Goal: Task Accomplishment & Management: Use online tool/utility

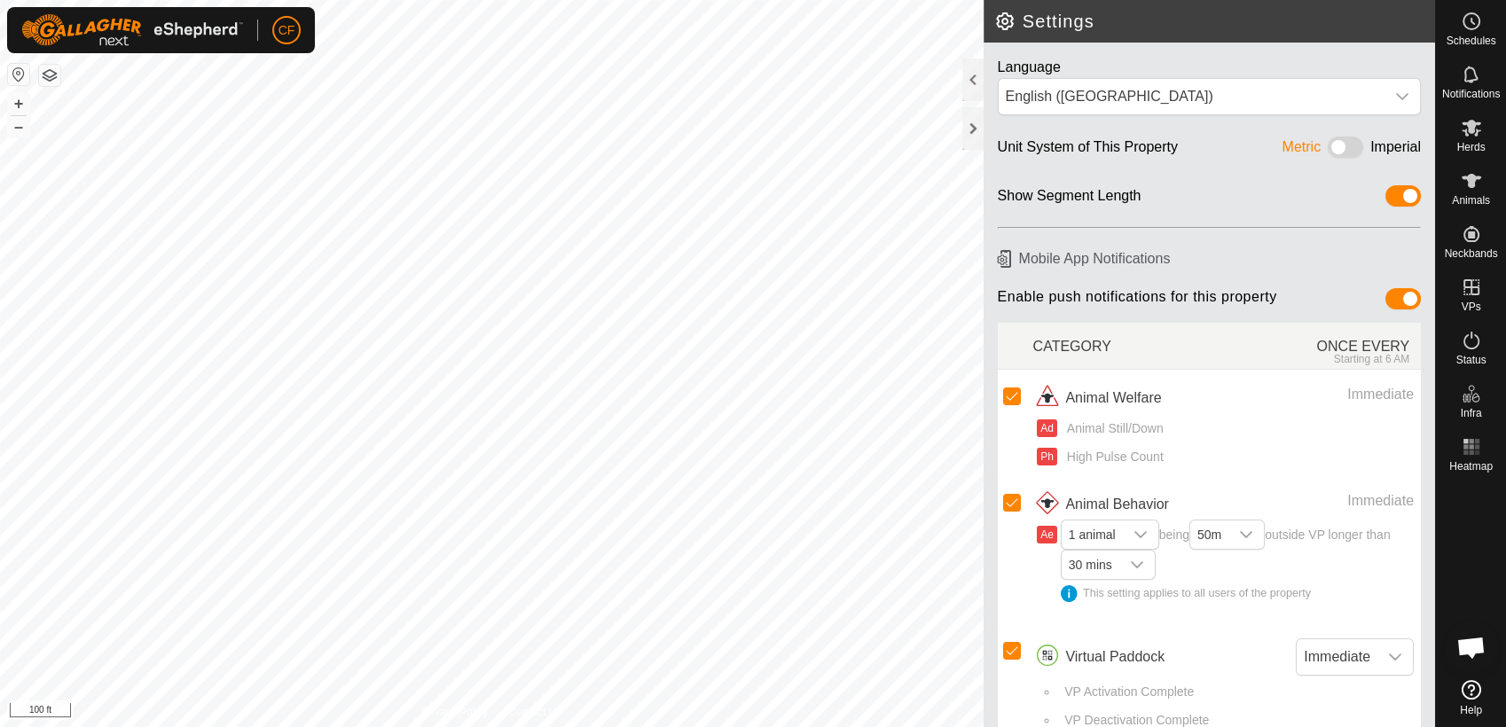
scroll to position [6777, 0]
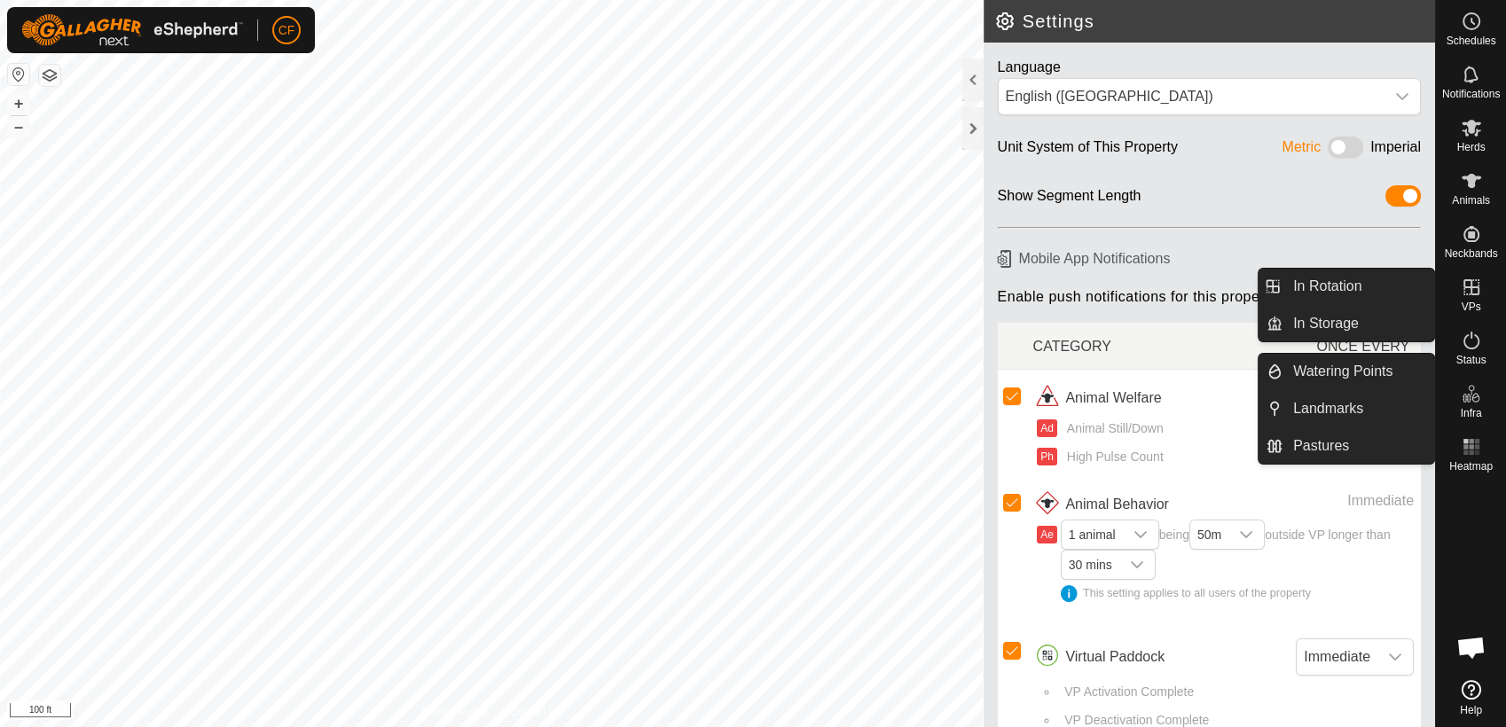
click at [1466, 301] on span "VPs" at bounding box center [1470, 306] width 20 height 11
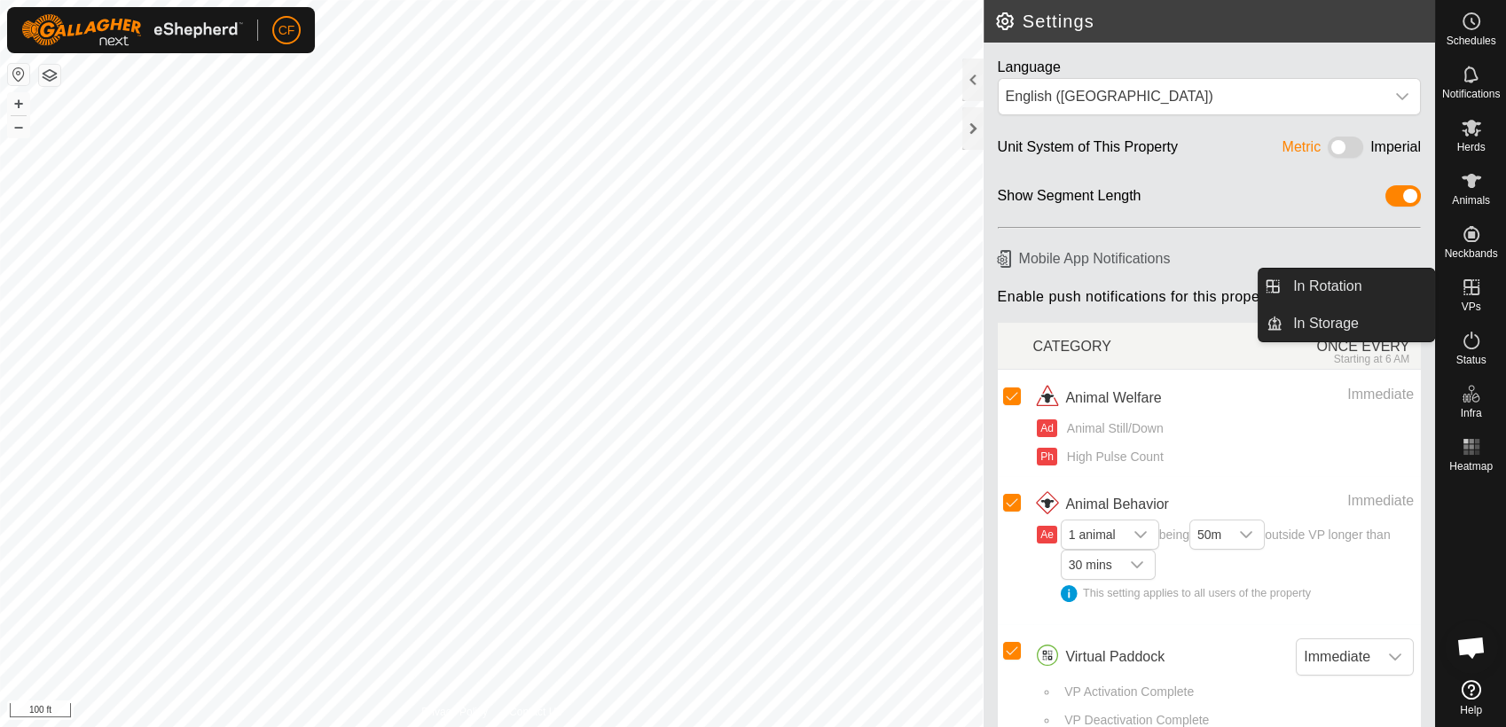
click at [1412, 293] on link "In Rotation" at bounding box center [1358, 286] width 152 height 35
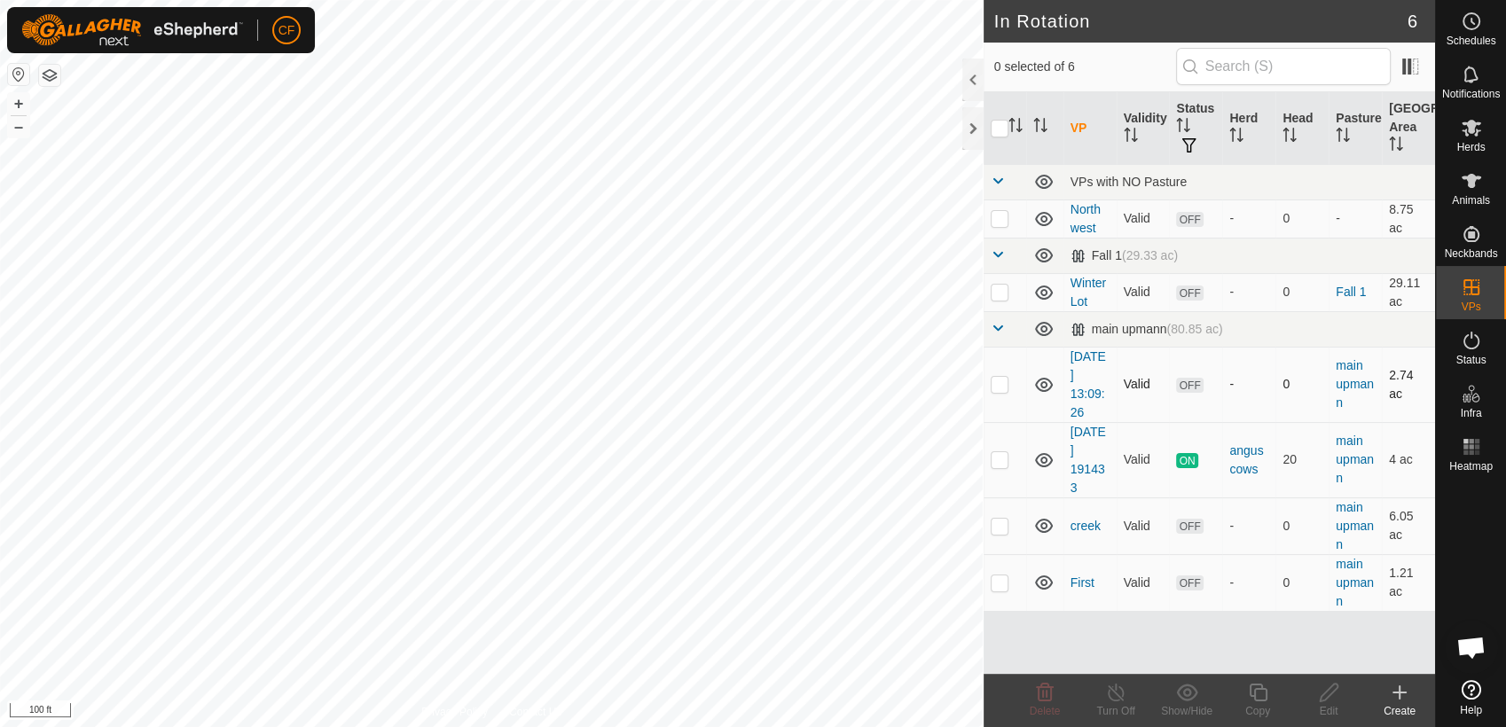
click at [1043, 383] on icon at bounding box center [1043, 384] width 21 height 21
click at [995, 386] on p-checkbox at bounding box center [999, 384] width 18 height 14
click at [1044, 701] on icon at bounding box center [1045, 693] width 17 height 18
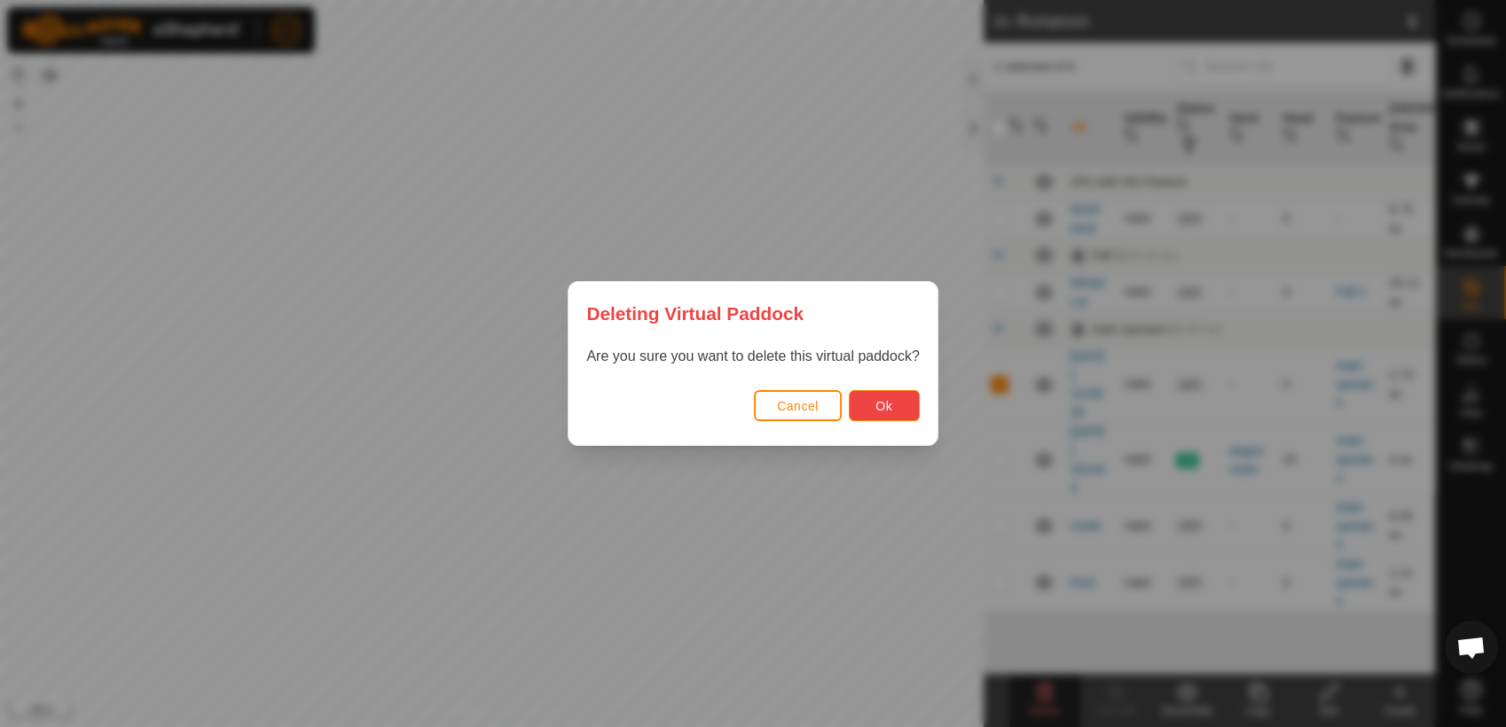
click at [876, 401] on span "Ok" at bounding box center [883, 406] width 17 height 14
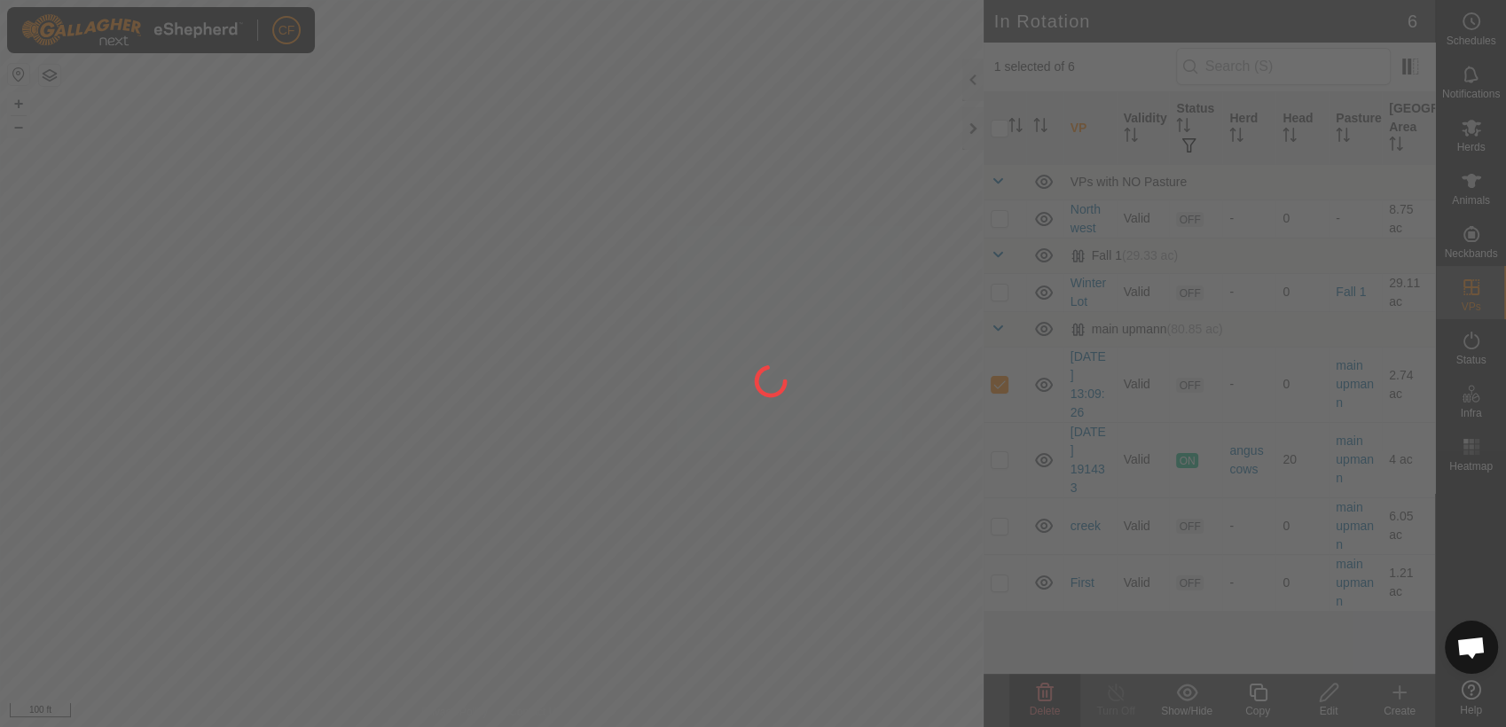
checkbox input "false"
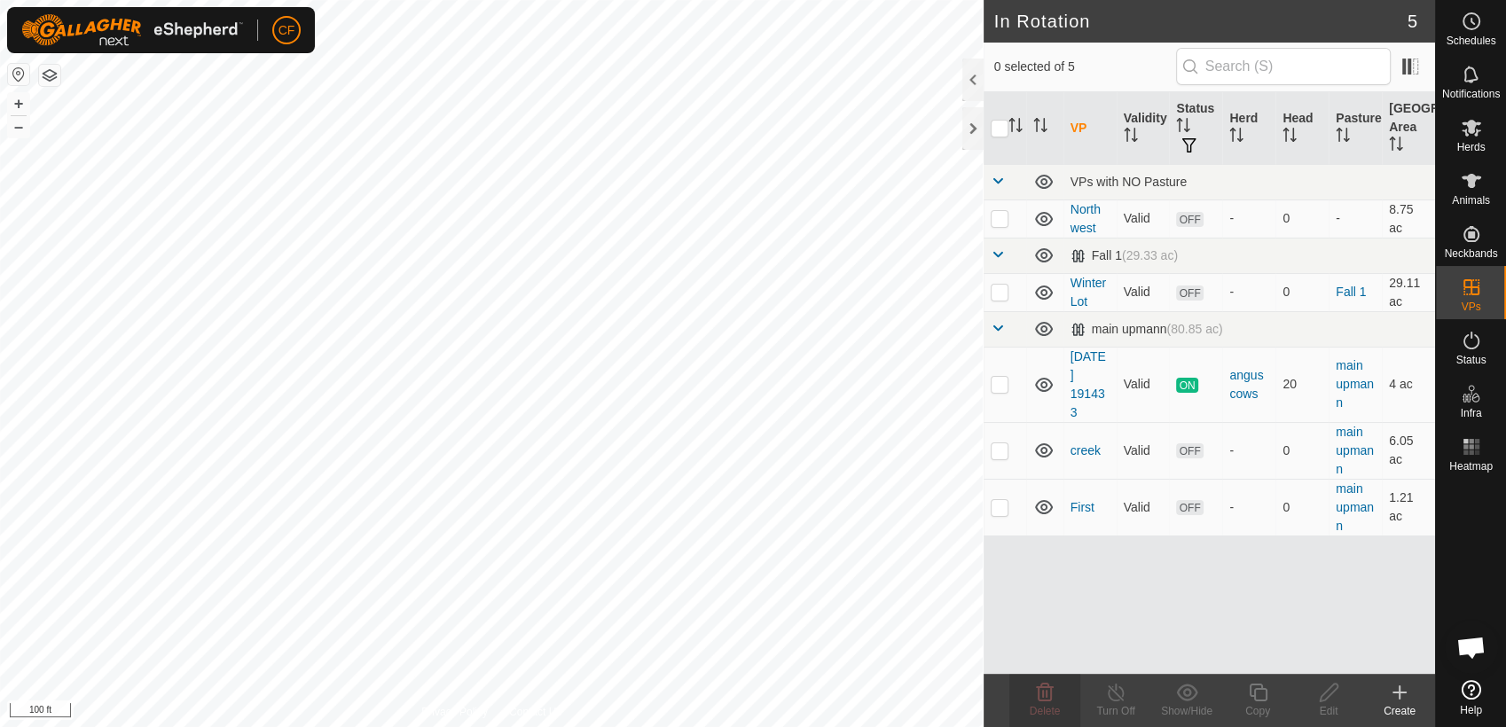
click at [1399, 686] on icon at bounding box center [1399, 692] width 0 height 12
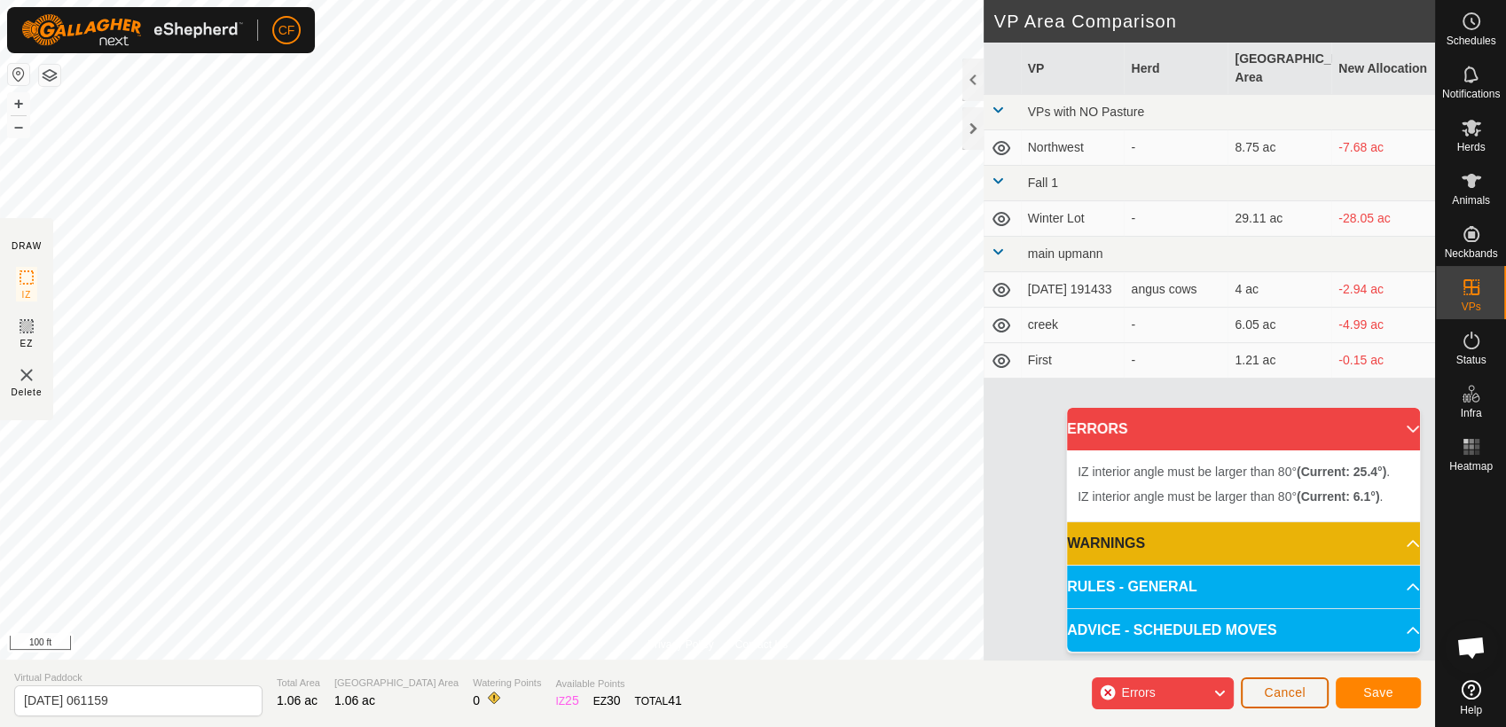
click at [1286, 692] on span "Cancel" at bounding box center [1285, 692] width 42 height 14
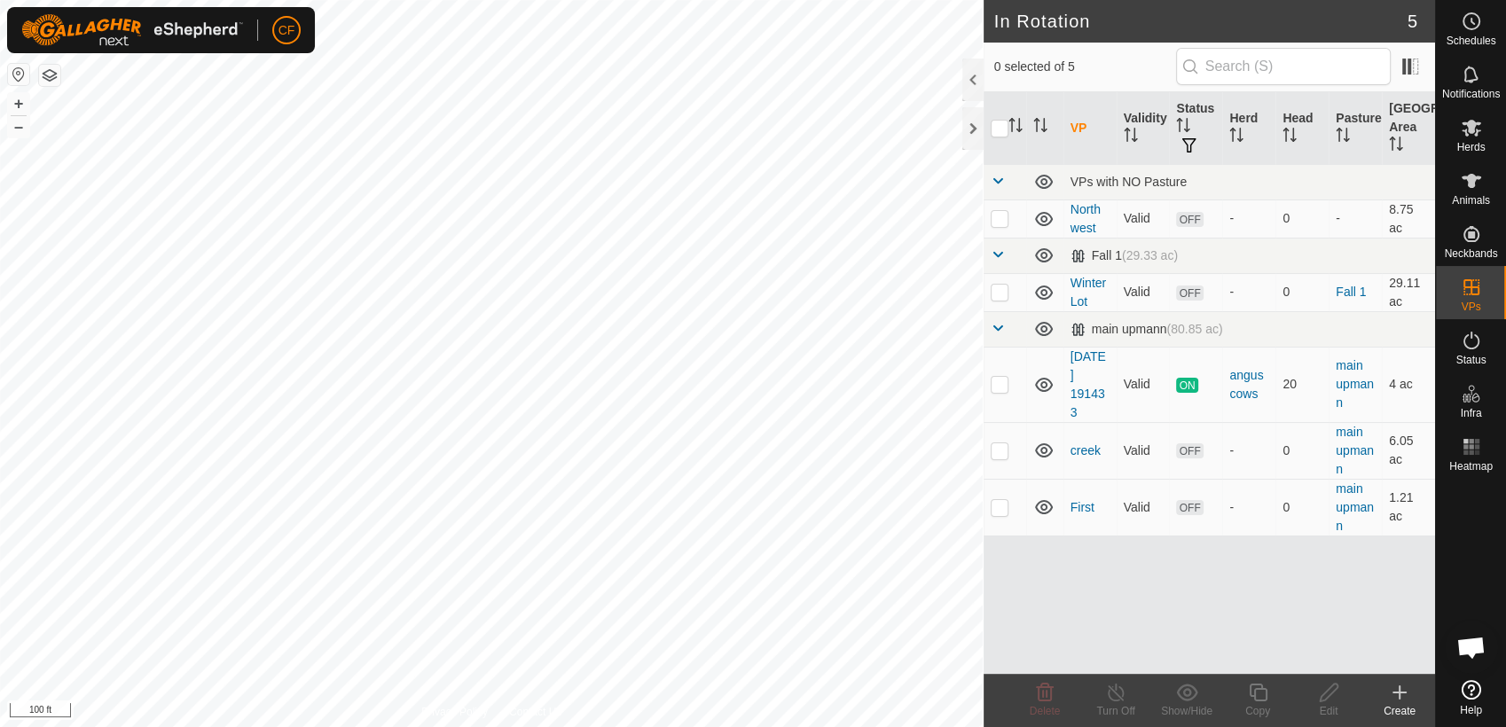
click at [1400, 695] on icon at bounding box center [1399, 692] width 21 height 21
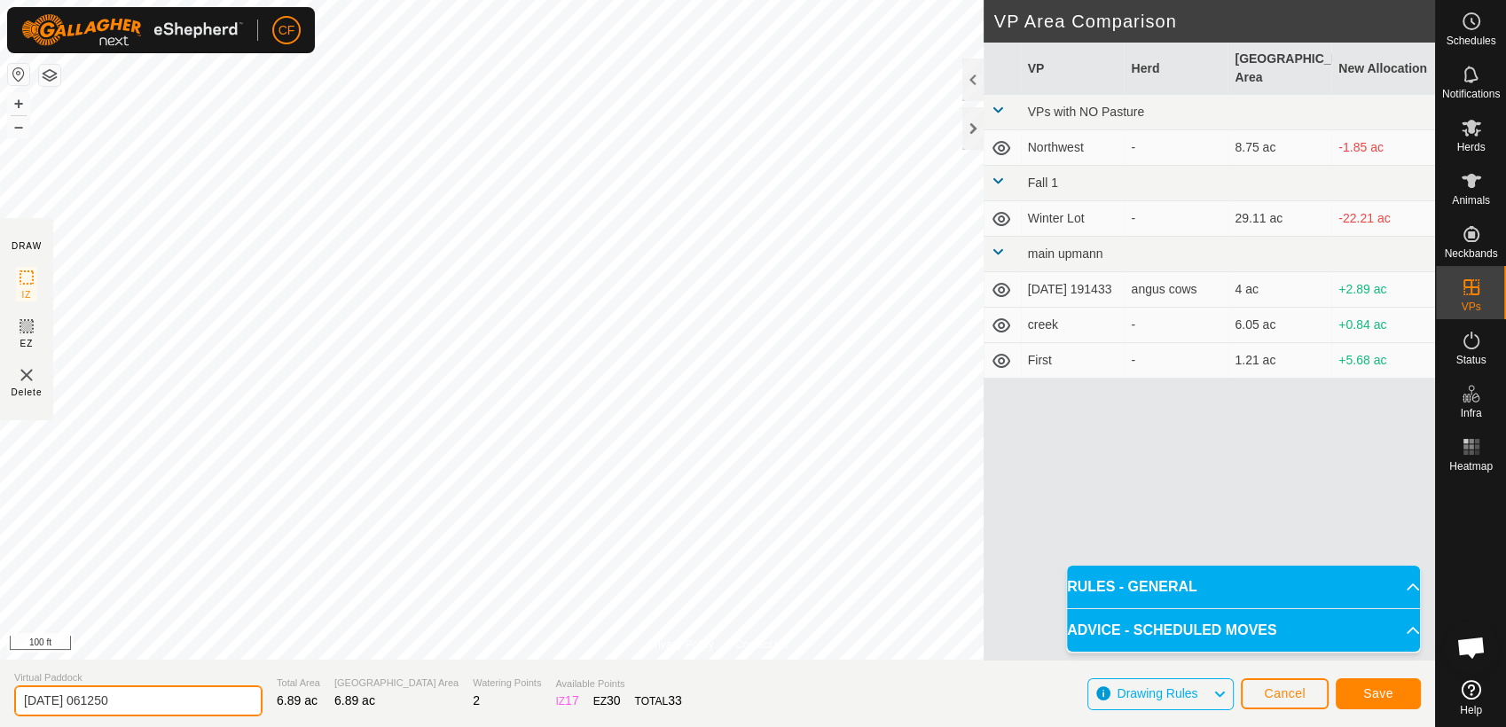
click at [166, 701] on input "[DATE] 061250" at bounding box center [138, 700] width 248 height 31
type input "2"
type input "n"
type input "North 1"
click at [1356, 701] on button "Save" at bounding box center [1377, 693] width 85 height 31
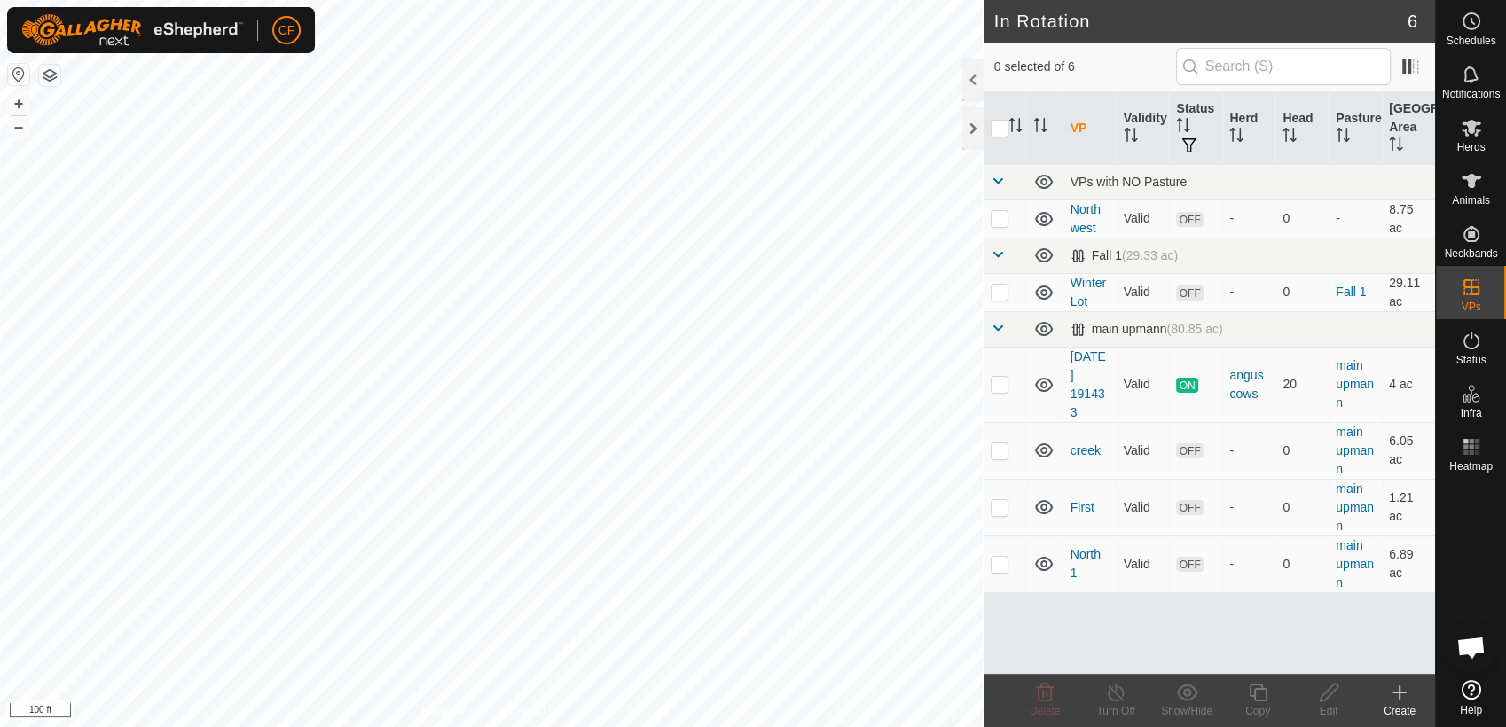
click at [1398, 693] on icon at bounding box center [1399, 693] width 12 height 0
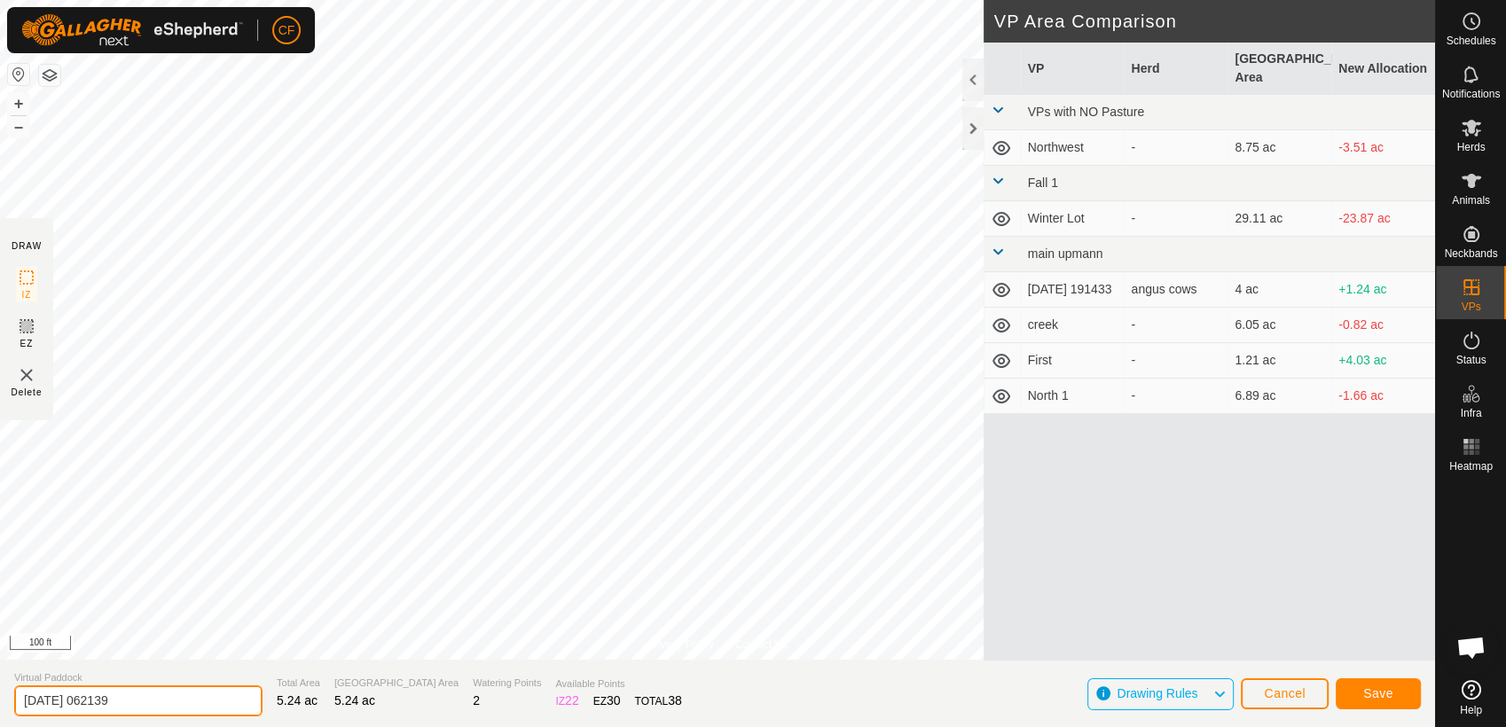
click at [137, 703] on input "[DATE] 062139" at bounding box center [138, 700] width 248 height 31
type input "2"
type input "North 2"
click at [1364, 699] on span "Save" at bounding box center [1378, 693] width 30 height 14
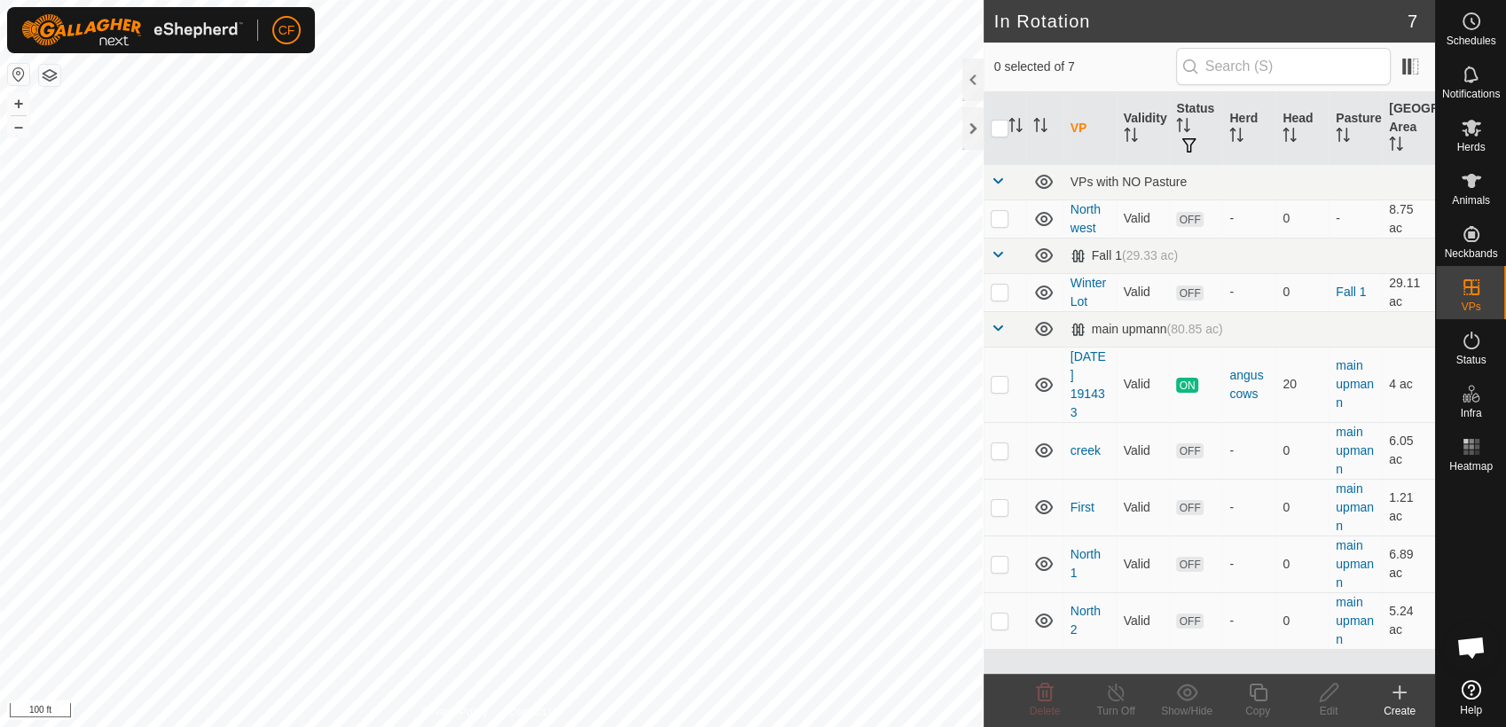
click at [1399, 696] on icon at bounding box center [1399, 692] width 0 height 12
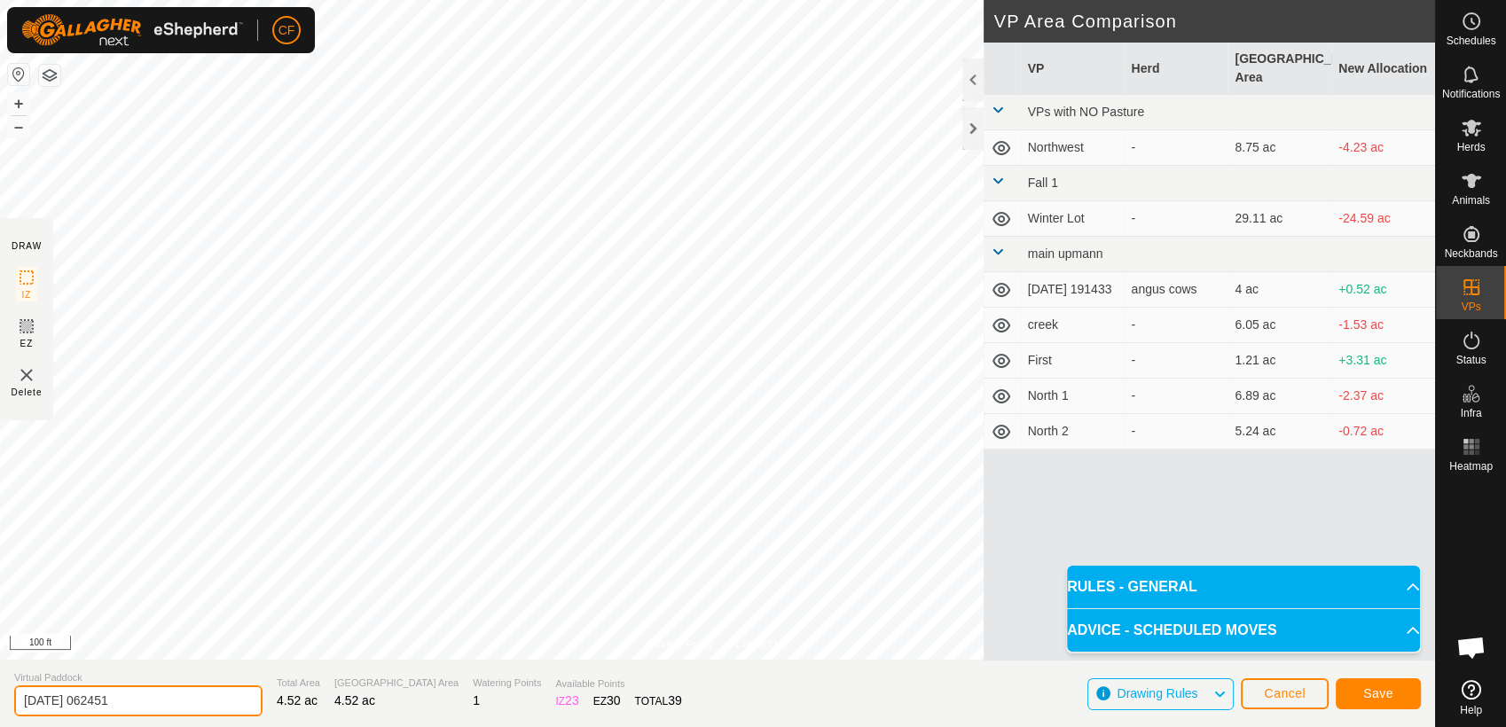
click at [143, 701] on input "[DATE] 062451" at bounding box center [138, 700] width 248 height 31
type input "2"
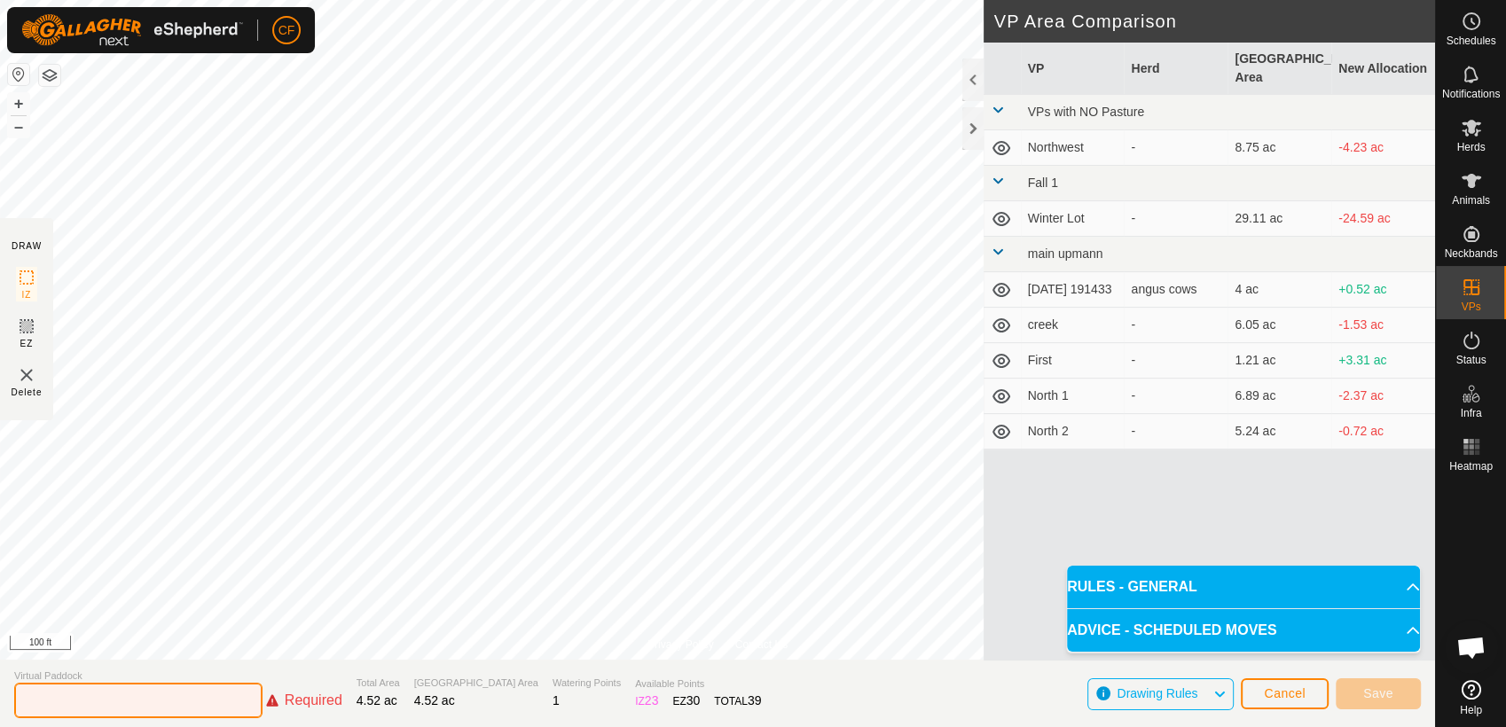
click at [137, 703] on input "text" at bounding box center [138, 700] width 248 height 35
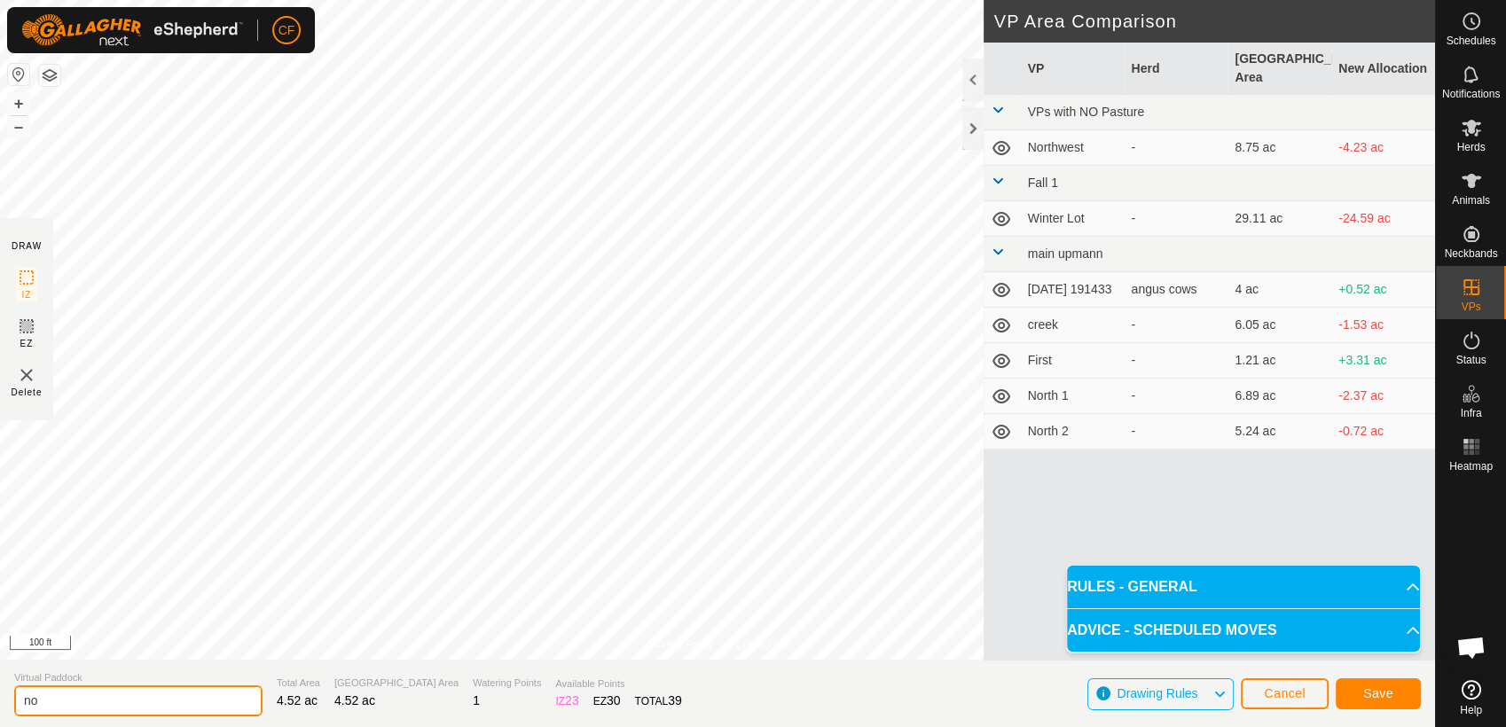
type input "n"
type input "North 4"
click at [1370, 686] on span "Save" at bounding box center [1378, 693] width 30 height 14
